Goal: Task Accomplishment & Management: Complete application form

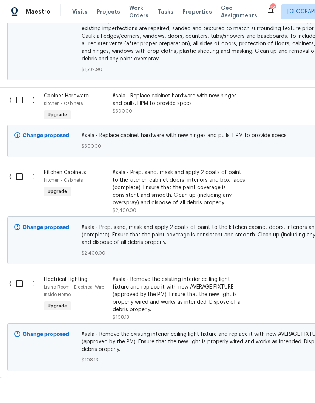
scroll to position [797, 0]
click at [15, 276] on input "checkbox" at bounding box center [22, 284] width 22 height 16
checkbox input "true"
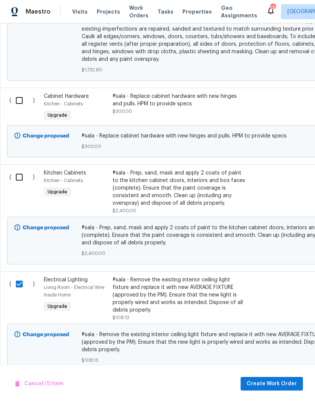
click at [25, 170] on input "checkbox" at bounding box center [22, 178] width 22 height 16
checkbox input "true"
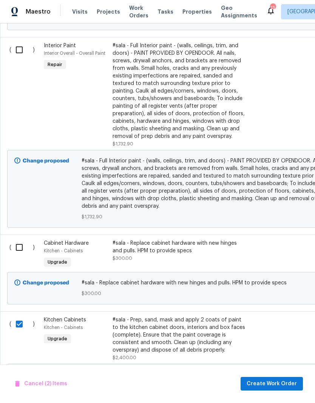
scroll to position [650, 0]
click at [16, 240] on input "checkbox" at bounding box center [22, 248] width 22 height 16
checkbox input "true"
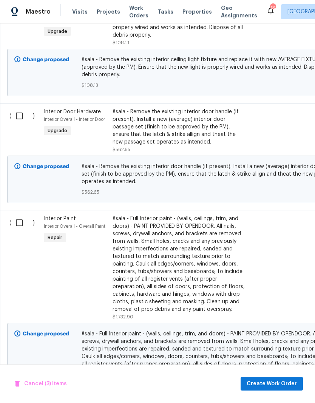
scroll to position [462, 0]
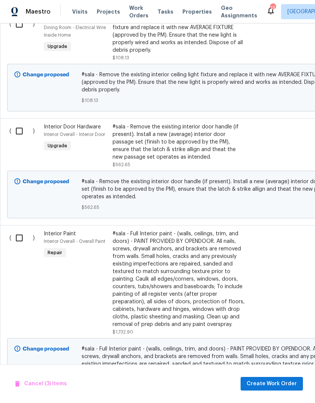
click at [17, 230] on input "checkbox" at bounding box center [22, 238] width 22 height 16
checkbox input "true"
click at [20, 124] on input "checkbox" at bounding box center [22, 132] width 22 height 16
checkbox input "true"
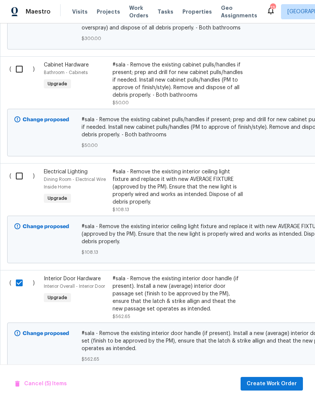
scroll to position [308, 0]
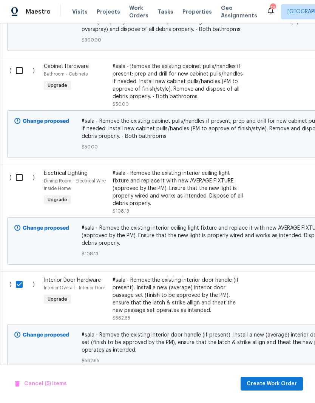
click at [21, 170] on input "checkbox" at bounding box center [22, 178] width 22 height 16
checkbox input "true"
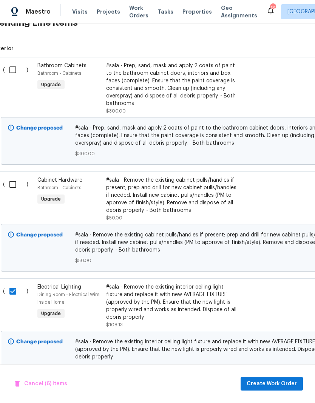
scroll to position [184, 8]
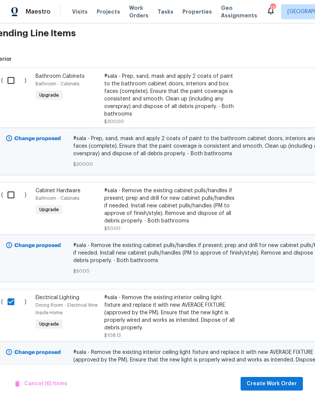
click at [9, 187] on input "checkbox" at bounding box center [14, 195] width 22 height 16
checkbox input "true"
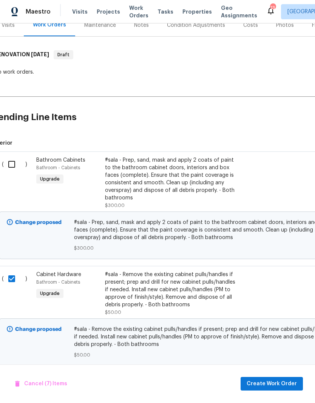
scroll to position [100, 8]
click at [12, 157] on input "checkbox" at bounding box center [15, 165] width 22 height 16
checkbox input "true"
click at [270, 389] on button "Create Work Order" at bounding box center [272, 384] width 62 height 14
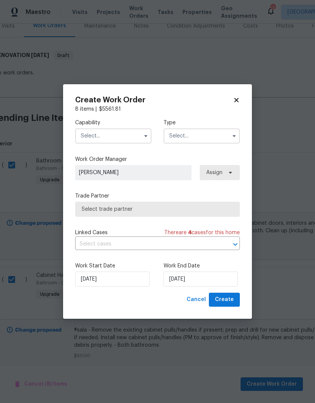
click at [130, 137] on input "text" at bounding box center [113, 135] width 76 height 15
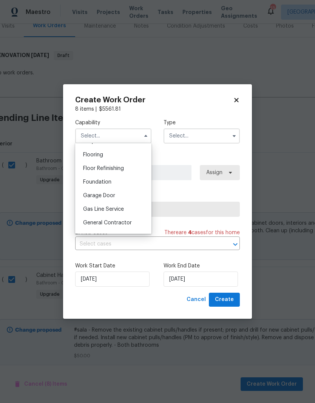
scroll to position [294, 0]
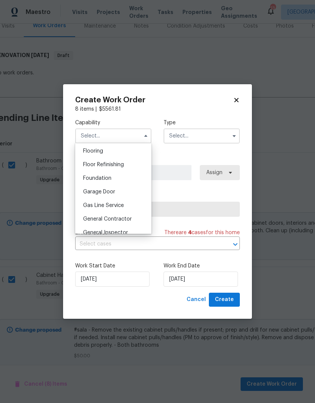
click at [120, 220] on span "General Contractor" at bounding box center [107, 218] width 49 height 5
type input "General Contractor"
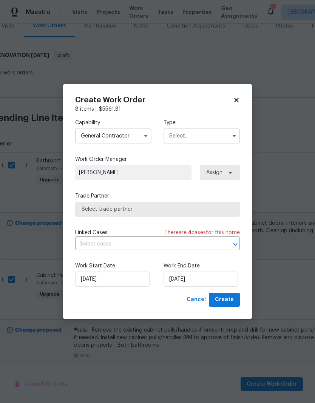
click at [195, 136] on input "text" at bounding box center [202, 135] width 76 height 15
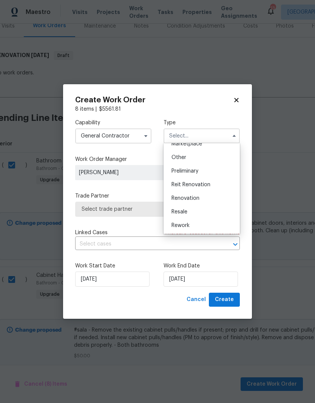
scroll to position [150, 0]
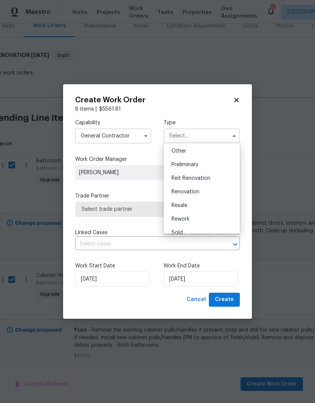
click at [198, 193] on span "Renovation" at bounding box center [185, 191] width 28 height 5
type input "Renovation"
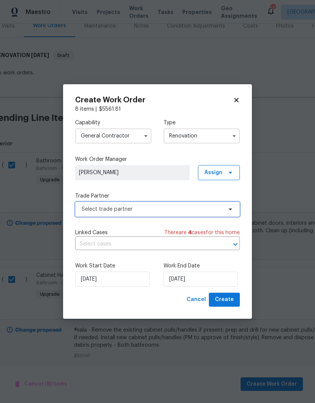
click at [166, 212] on span "Select trade partner" at bounding box center [152, 209] width 141 height 8
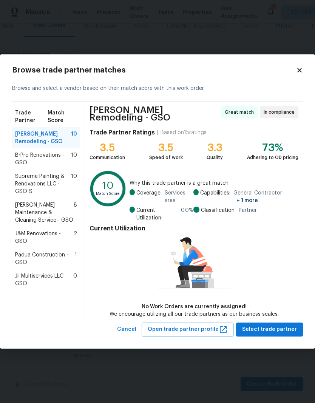
click at [36, 251] on span "Padua Construction - GSO" at bounding box center [45, 258] width 60 height 15
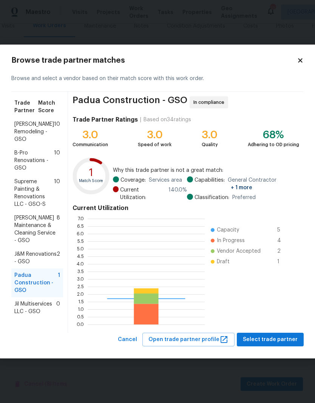
scroll to position [106, 117]
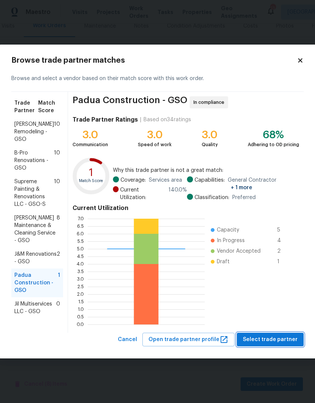
click at [279, 340] on span "Select trade partner" at bounding box center [270, 339] width 55 height 9
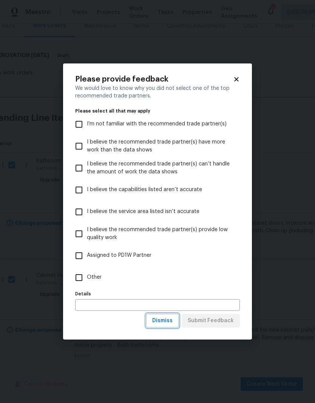
click at [164, 320] on span "Dismiss" at bounding box center [162, 320] width 20 height 9
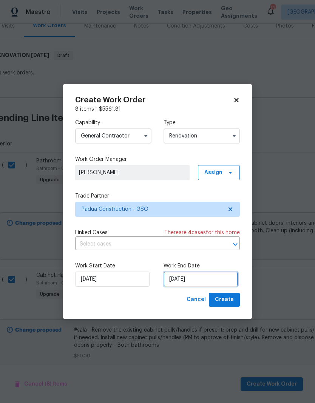
click at [193, 279] on input "[DATE]" at bounding box center [201, 279] width 74 height 15
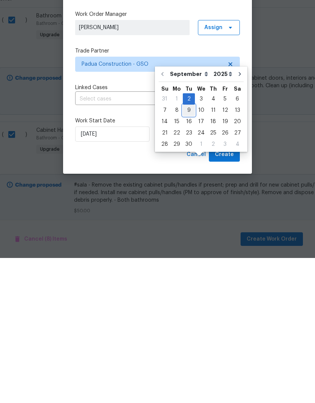
click at [187, 250] on div "9" at bounding box center [189, 255] width 12 height 11
type input "[DATE]"
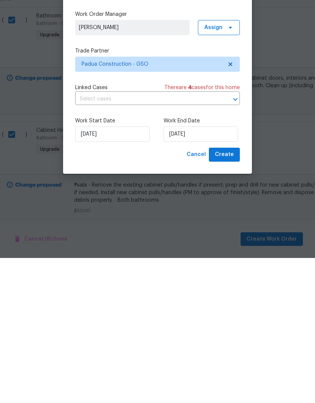
scroll to position [30, 0]
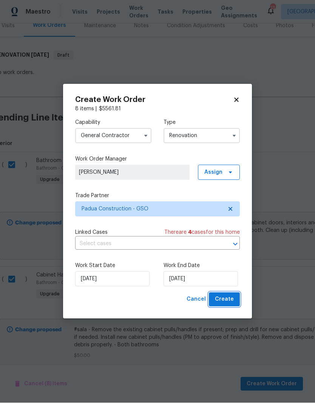
click at [227, 305] on button "Create" at bounding box center [224, 300] width 31 height 14
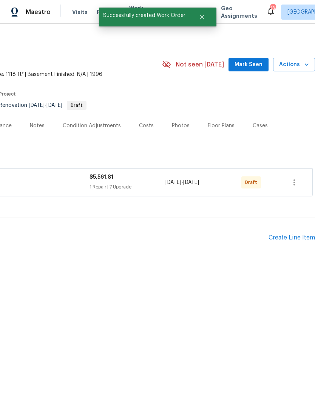
scroll to position [0, 112]
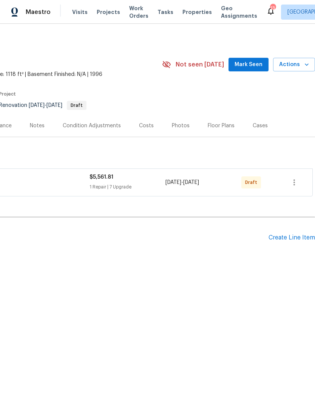
click at [294, 235] on div "Create Line Item" at bounding box center [292, 237] width 46 height 7
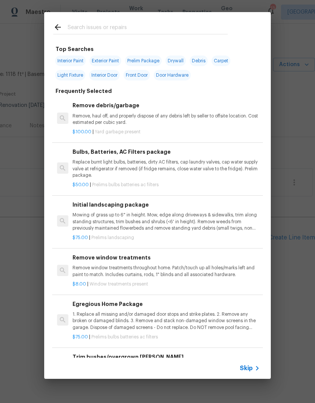
click at [82, 27] on input "text" at bounding box center [148, 28] width 160 height 11
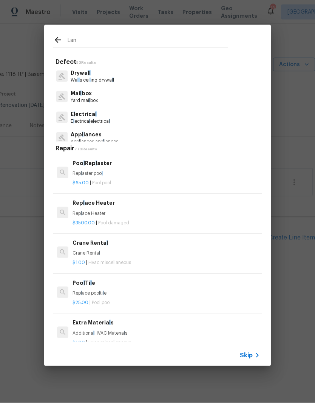
type input "Land"
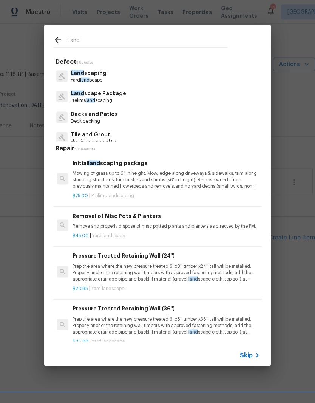
click at [88, 93] on p "Land scape Package" at bounding box center [99, 94] width 56 height 8
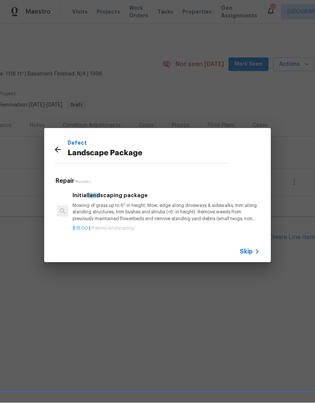
click at [99, 216] on p "Mowing of grass up to 6" in height. Mow, edge along driveways & sidewalks, trim…" at bounding box center [166, 212] width 187 height 19
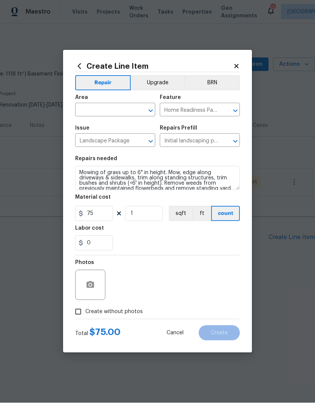
click at [95, 112] on input "text" at bounding box center [104, 111] width 59 height 12
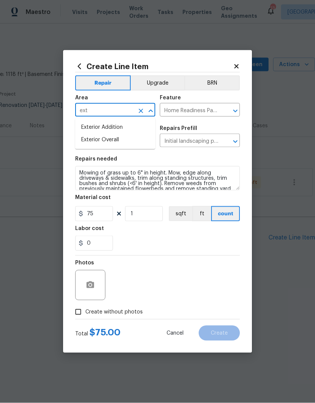
click at [93, 141] on li "Exterior Overall" at bounding box center [115, 140] width 80 height 12
type input "Exterior Overall"
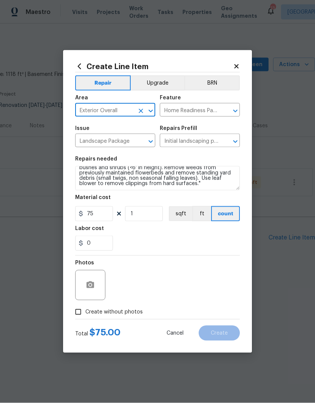
scroll to position [16, 0]
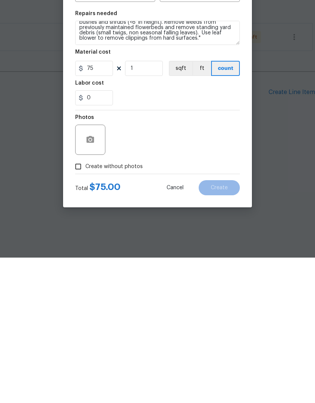
click at [79, 305] on input "Create without photos" at bounding box center [78, 312] width 14 height 14
checkbox input "true"
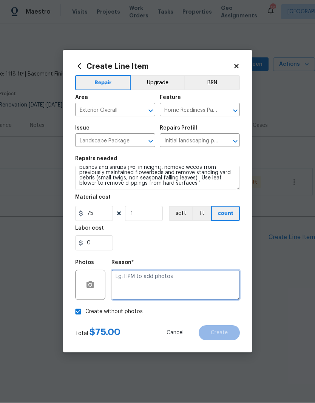
click at [132, 286] on textarea at bounding box center [175, 285] width 128 height 30
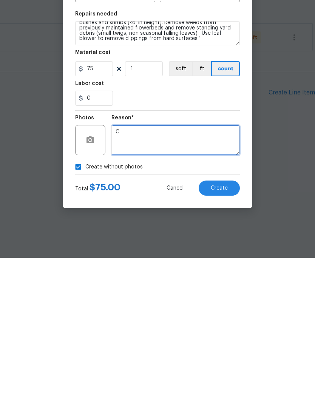
type textarea "C"
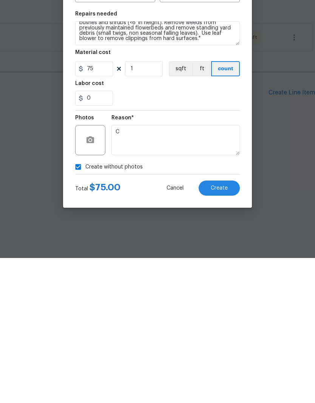
click at [231, 326] on button "Create" at bounding box center [219, 333] width 41 height 15
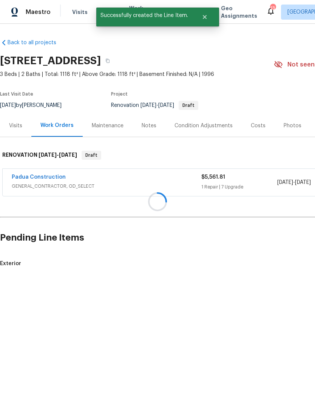
scroll to position [0, 0]
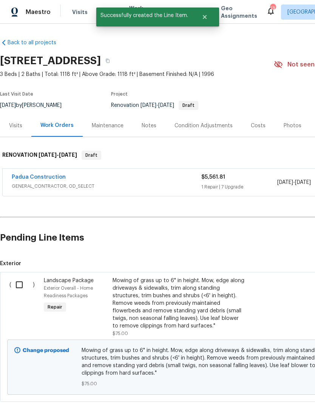
click at [22, 284] on input "checkbox" at bounding box center [22, 285] width 22 height 16
checkbox input "true"
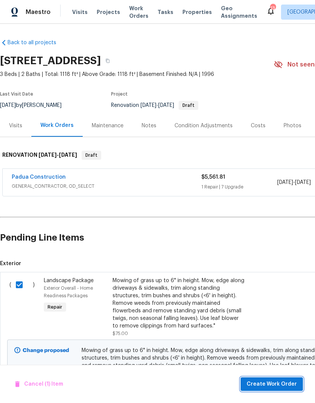
click at [280, 384] on span "Create Work Order" at bounding box center [272, 384] width 50 height 9
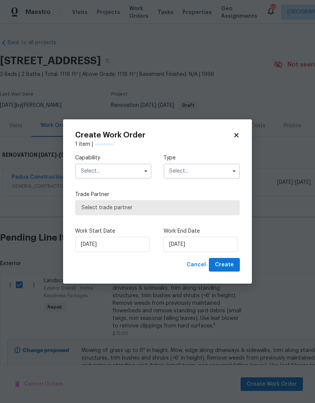
click at [121, 169] on input "text" at bounding box center [113, 171] width 76 height 15
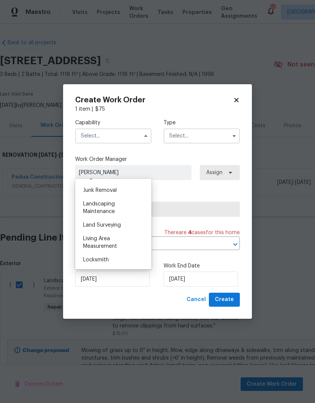
scroll to position [483, 0]
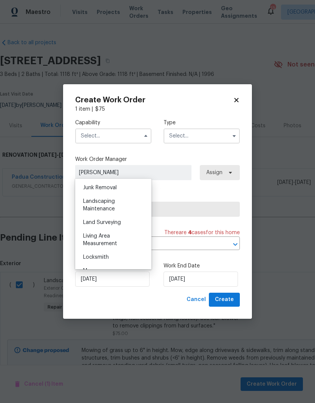
click at [103, 204] on span "Landscaping Maintenance" at bounding box center [99, 205] width 32 height 13
type input "Landscaping Maintenance"
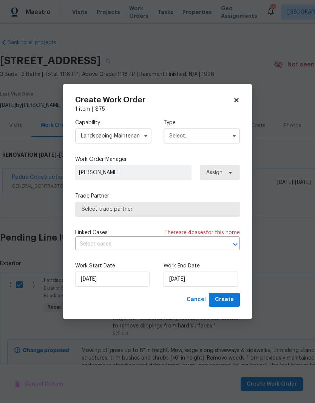
click at [212, 134] on input "text" at bounding box center [202, 135] width 76 height 15
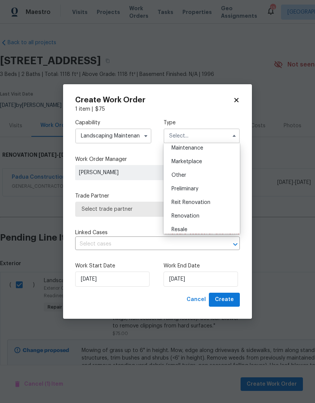
scroll to position [128, 0]
click at [199, 215] on span "Renovation" at bounding box center [185, 214] width 28 height 5
type input "Renovation"
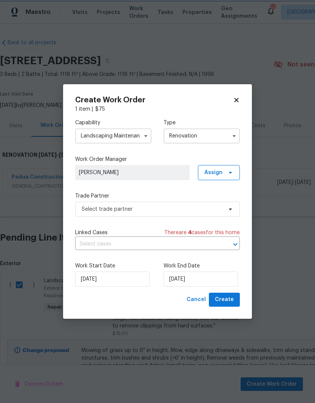
scroll to position [0, 0]
click at [191, 279] on input "[DATE]" at bounding box center [201, 279] width 74 height 15
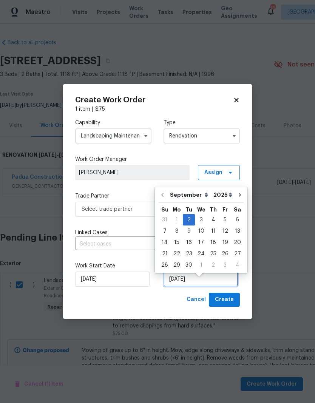
scroll to position [6, 0]
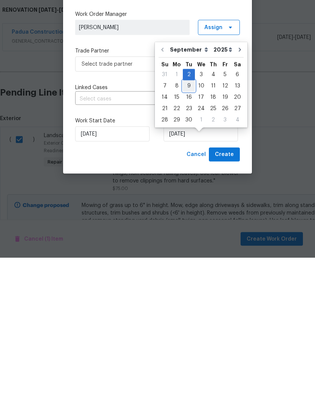
click at [190, 226] on div "9" at bounding box center [189, 231] width 12 height 11
type input "[DATE]"
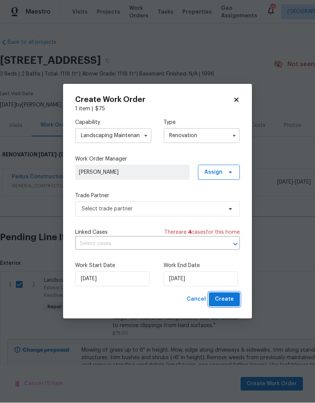
click at [228, 303] on span "Create" at bounding box center [224, 299] width 19 height 9
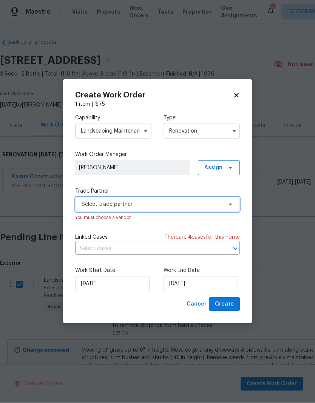
click at [232, 202] on icon at bounding box center [230, 205] width 6 height 6
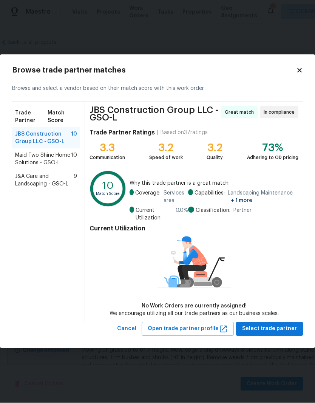
click at [39, 184] on span "J&A Care and Landscaping - GSO-L" at bounding box center [44, 180] width 59 height 15
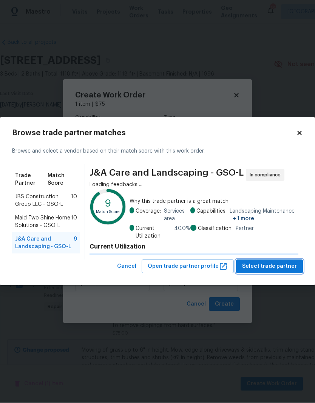
click at [284, 265] on span "Select trade partner" at bounding box center [269, 266] width 55 height 9
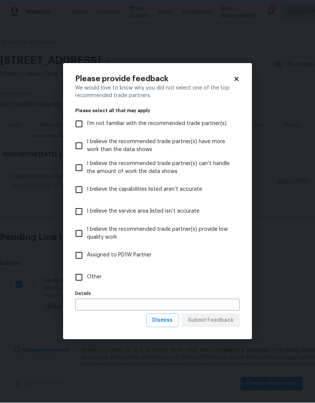
scroll to position [0, 0]
click at [171, 321] on span "Dismiss" at bounding box center [162, 320] width 20 height 9
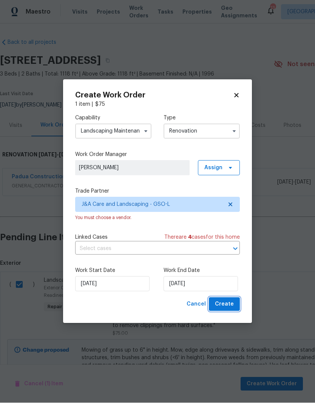
click at [230, 304] on span "Create" at bounding box center [224, 304] width 19 height 9
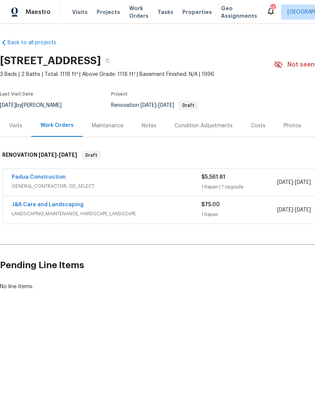
click at [57, 204] on link "J&A Care and Landscaping" at bounding box center [48, 204] width 72 height 5
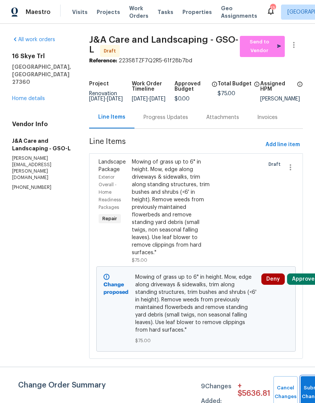
click at [306, 390] on button "Submit Changes" at bounding box center [313, 392] width 24 height 32
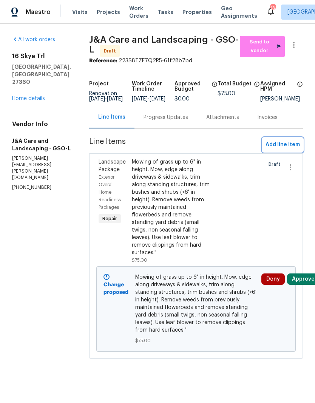
click at [280, 147] on span "Add line item" at bounding box center [283, 144] width 34 height 9
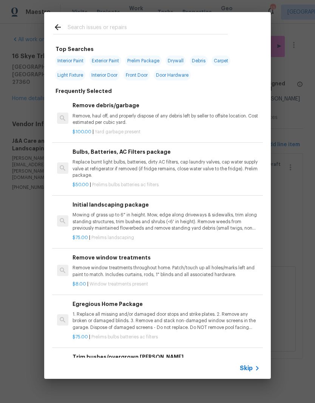
click at [97, 25] on input "text" at bounding box center [148, 28] width 160 height 11
type input "Pressure wash"
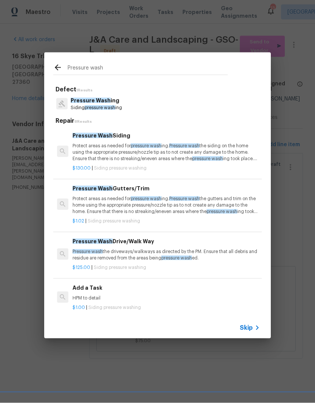
click at [84, 101] on span "Pressure Wash" at bounding box center [91, 100] width 40 height 5
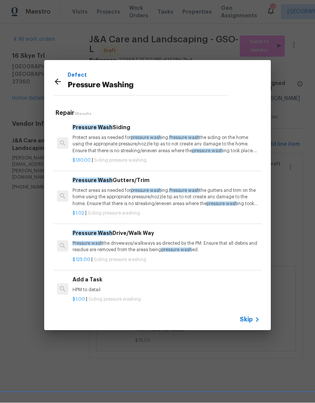
click at [90, 289] on p "HPM to detail" at bounding box center [166, 290] width 187 height 6
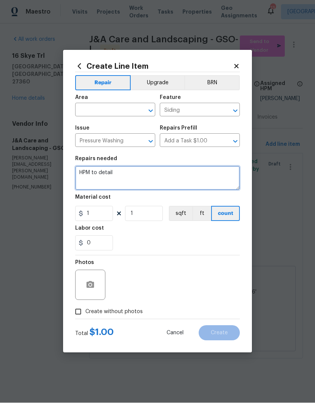
click at [124, 187] on textarea "HPM to detail" at bounding box center [157, 178] width 165 height 24
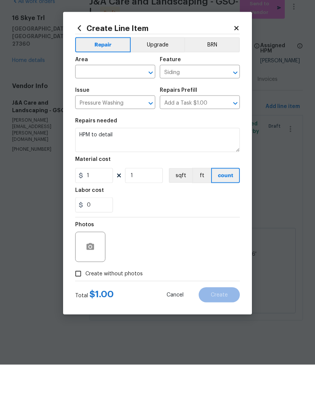
click at [108, 105] on input "text" at bounding box center [104, 111] width 59 height 12
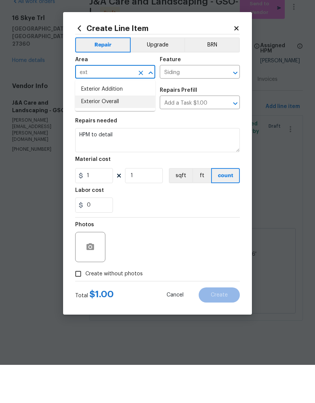
click at [113, 134] on li "Exterior Overall" at bounding box center [115, 140] width 80 height 12
type input "Exterior Overall"
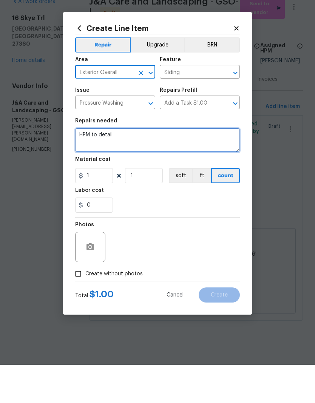
click at [122, 166] on textarea "HPM to detail" at bounding box center [157, 178] width 165 height 24
type textarea "H"
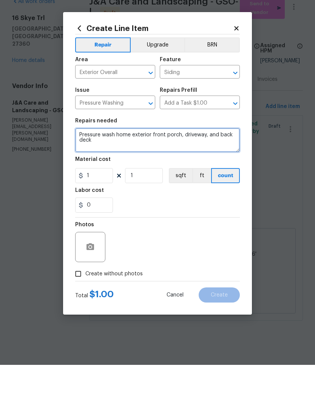
type textarea "Pressure wash home exterior front porch, driveway, and back deck"
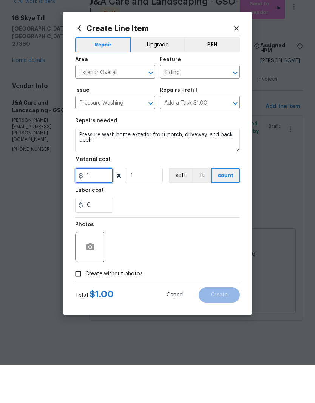
click at [104, 206] on input "1" at bounding box center [94, 213] width 38 height 15
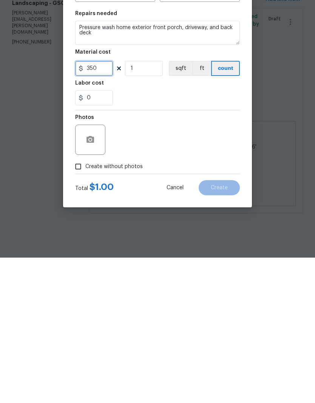
scroll to position [0, 0]
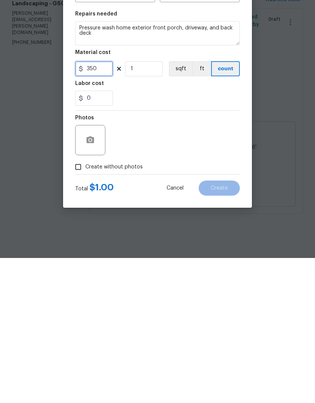
type input "350"
click at [68, 170] on div "Create Line Item Repair Upgrade BRN Area Exterior Overall ​ Feature Siding ​ Is…" at bounding box center [157, 201] width 189 height 303
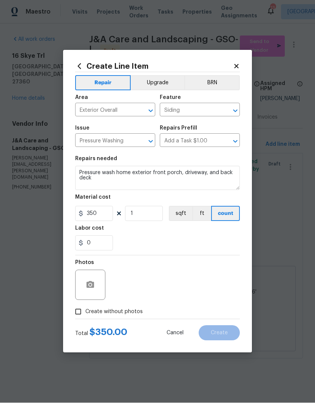
click at [84, 312] on input "Create without photos" at bounding box center [78, 312] width 14 height 14
checkbox input "true"
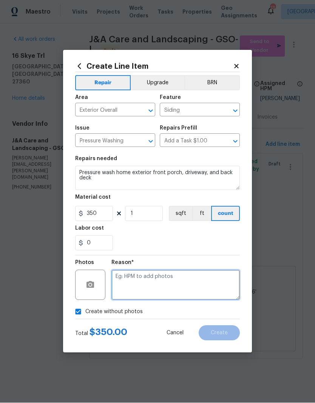
click at [139, 286] on textarea at bounding box center [175, 285] width 128 height 30
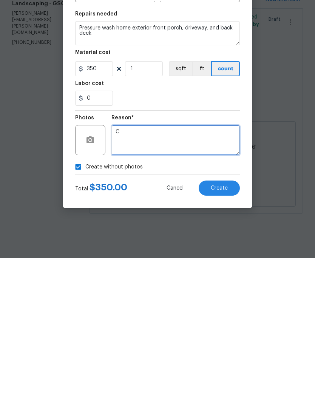
type textarea "C"
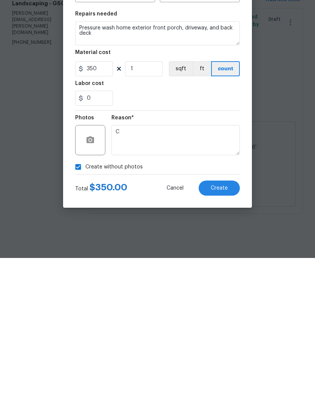
click at [228, 326] on button "Create" at bounding box center [219, 333] width 41 height 15
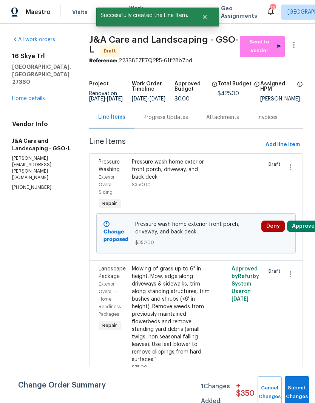
scroll to position [9, 0]
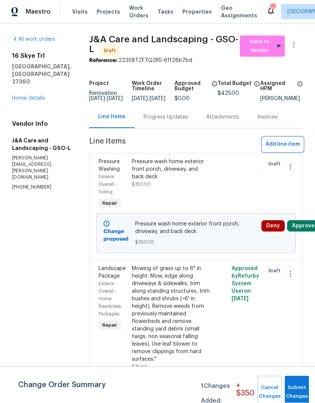
click at [284, 144] on span "Add line item" at bounding box center [283, 144] width 34 height 9
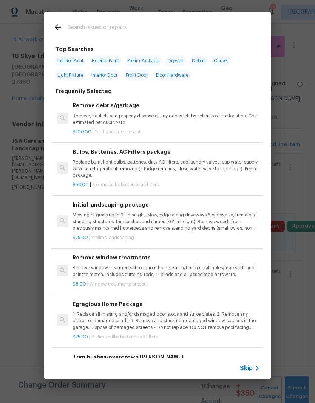
click at [124, 29] on input "text" at bounding box center [148, 28] width 160 height 11
type input "Mulch"
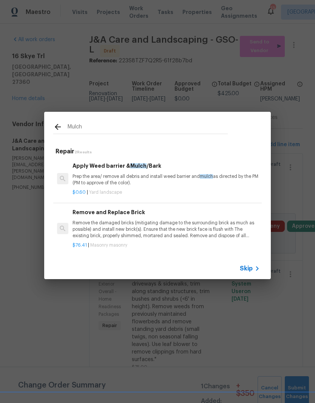
click at [127, 174] on p "Prep the area/ remove all debris and install weed barrier and mulch as directed…" at bounding box center [166, 179] width 187 height 13
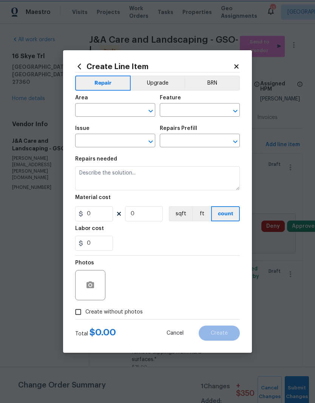
type input "Landscaping"
type input "Apply Weed barrier & Mulch/Bark $0.60"
type textarea "Prep the area/ remove all debris and install weed barrier and mulch as directed…"
type input "0.6"
type input "1"
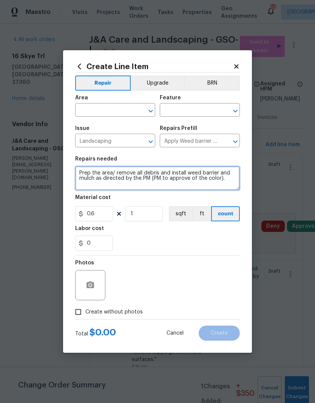
click at [133, 178] on textarea "Prep the area/ remove all debris and install weed barrier and mulch as directed…" at bounding box center [157, 178] width 165 height 24
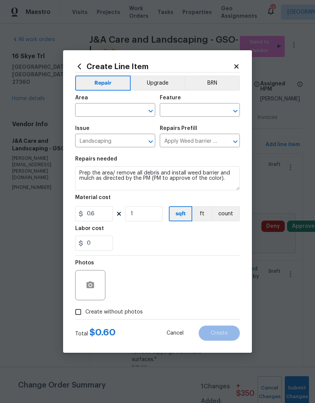
click at [115, 111] on input "text" at bounding box center [104, 111] width 59 height 12
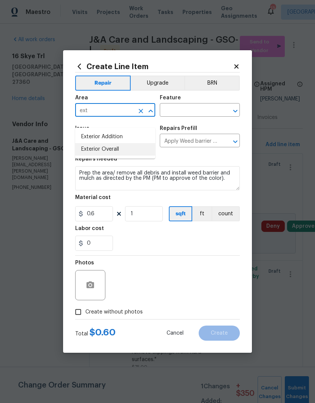
click at [113, 143] on li "Exterior Overall" at bounding box center [115, 149] width 80 height 12
type input "Exterior Overall"
click at [208, 113] on input "text" at bounding box center [189, 111] width 59 height 12
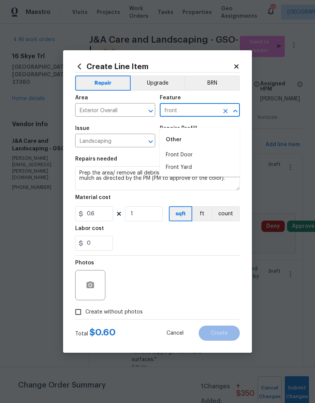
click at [192, 161] on li "Front Yard" at bounding box center [200, 167] width 80 height 12
type input "Front Yard"
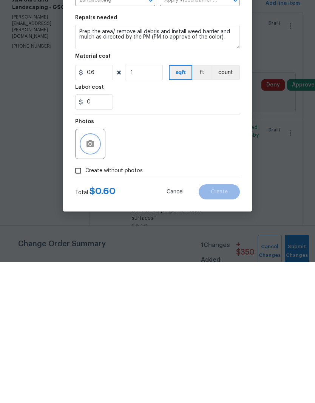
click at [96, 276] on button "button" at bounding box center [90, 285] width 18 height 18
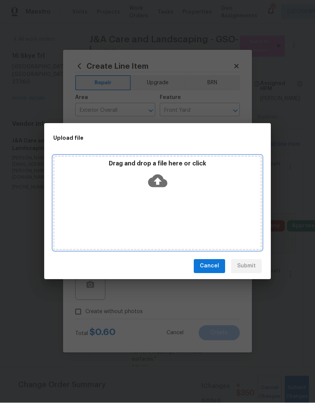
click at [156, 187] on icon at bounding box center [157, 180] width 19 height 13
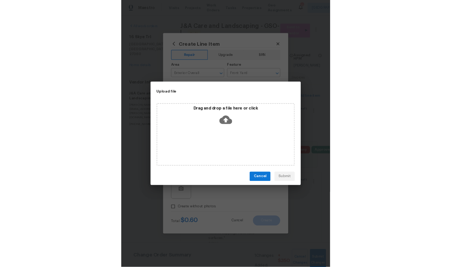
scroll to position [10, 0]
